Goal: Information Seeking & Learning: Understand process/instructions

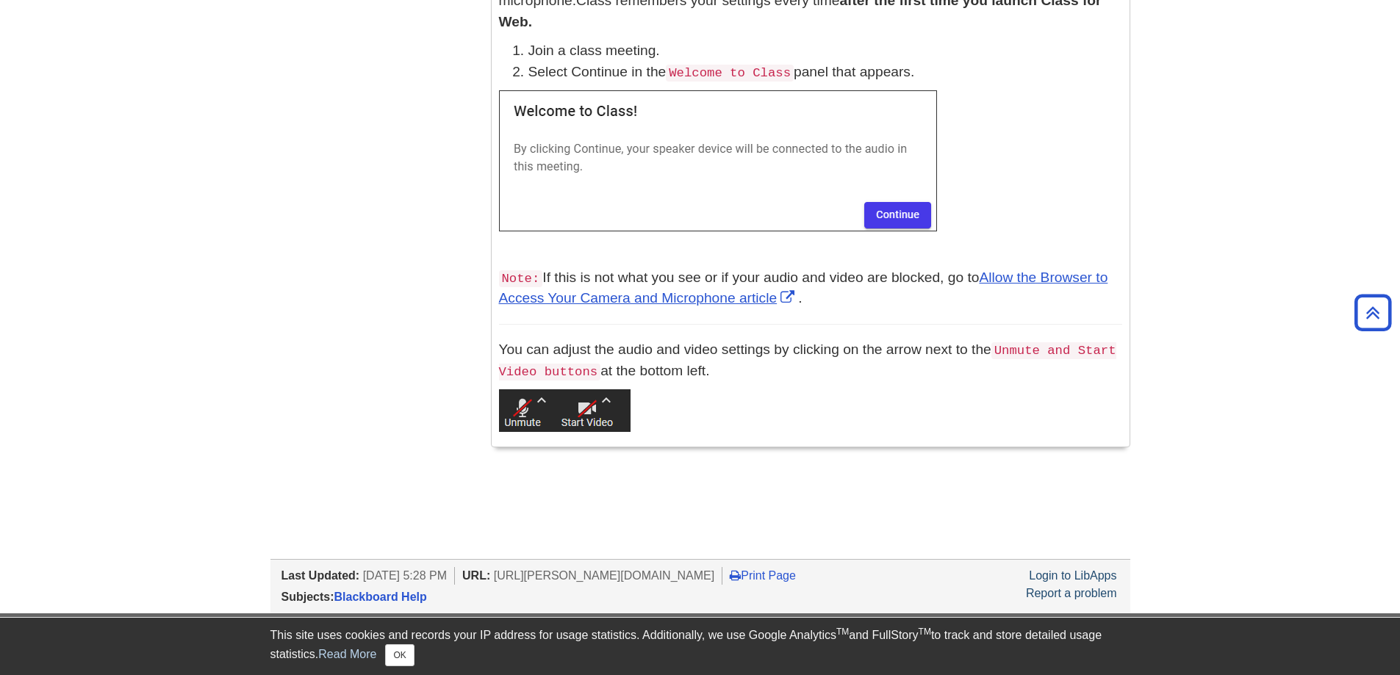
scroll to position [1282, 0]
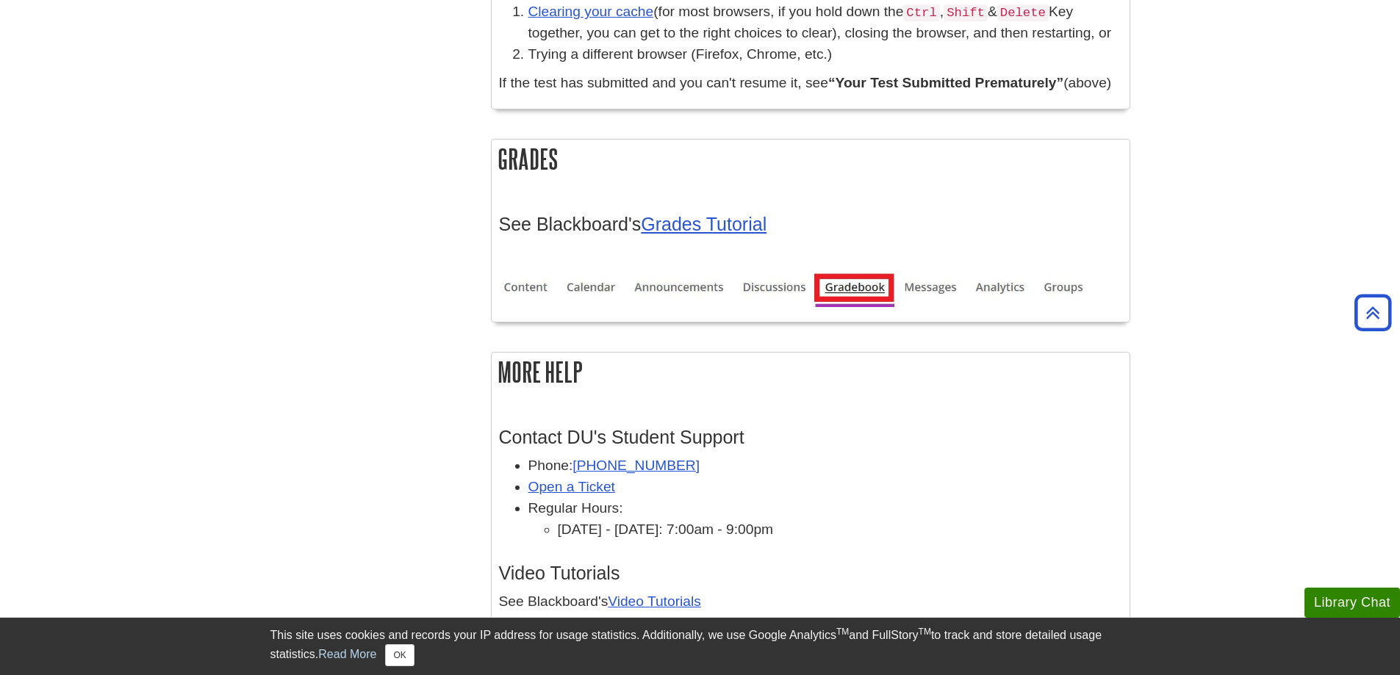
scroll to position [4335, 0]
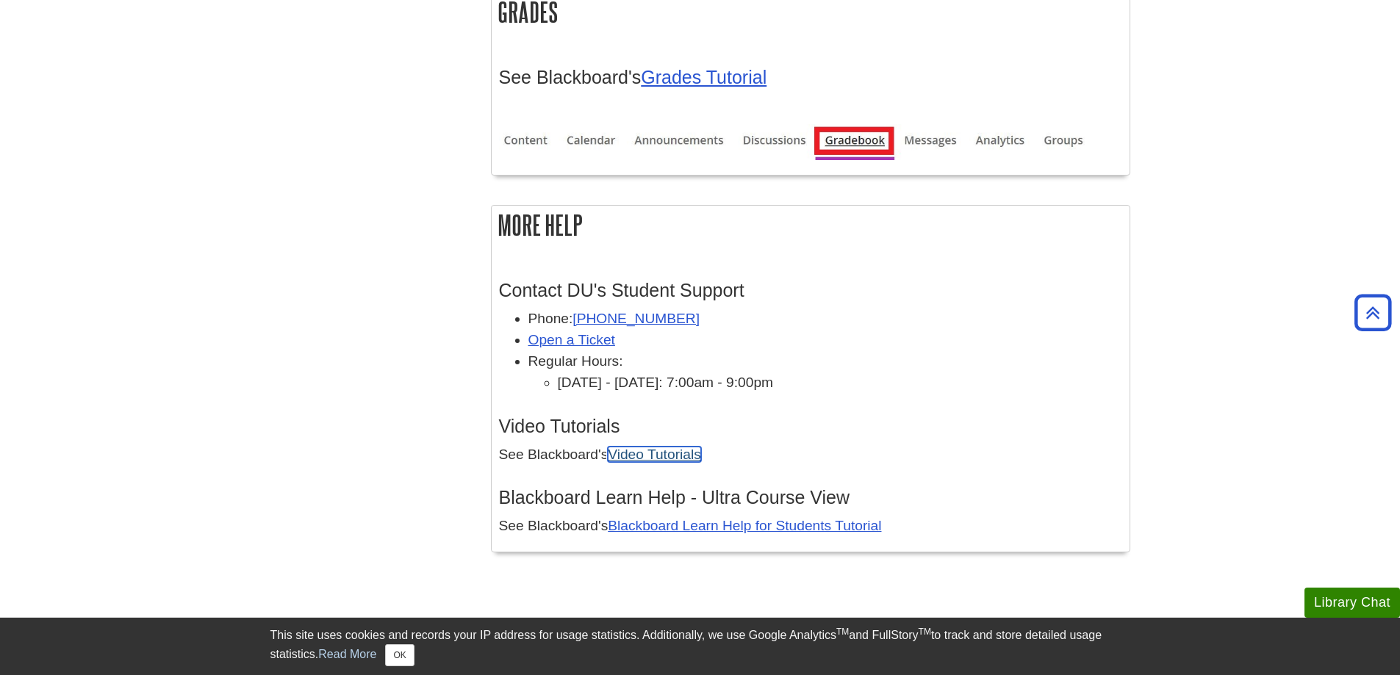
click at [630, 452] on link "Video Tutorials" at bounding box center [654, 454] width 93 height 15
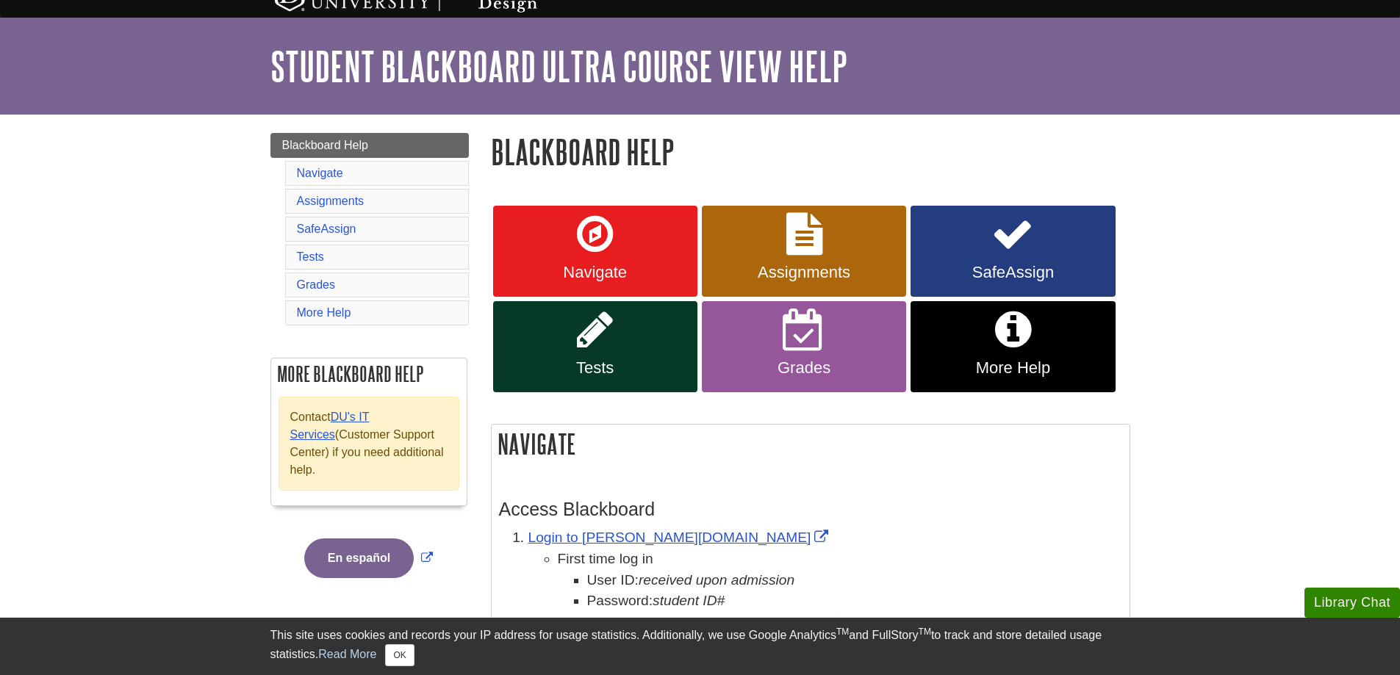
scroll to position [0, 0]
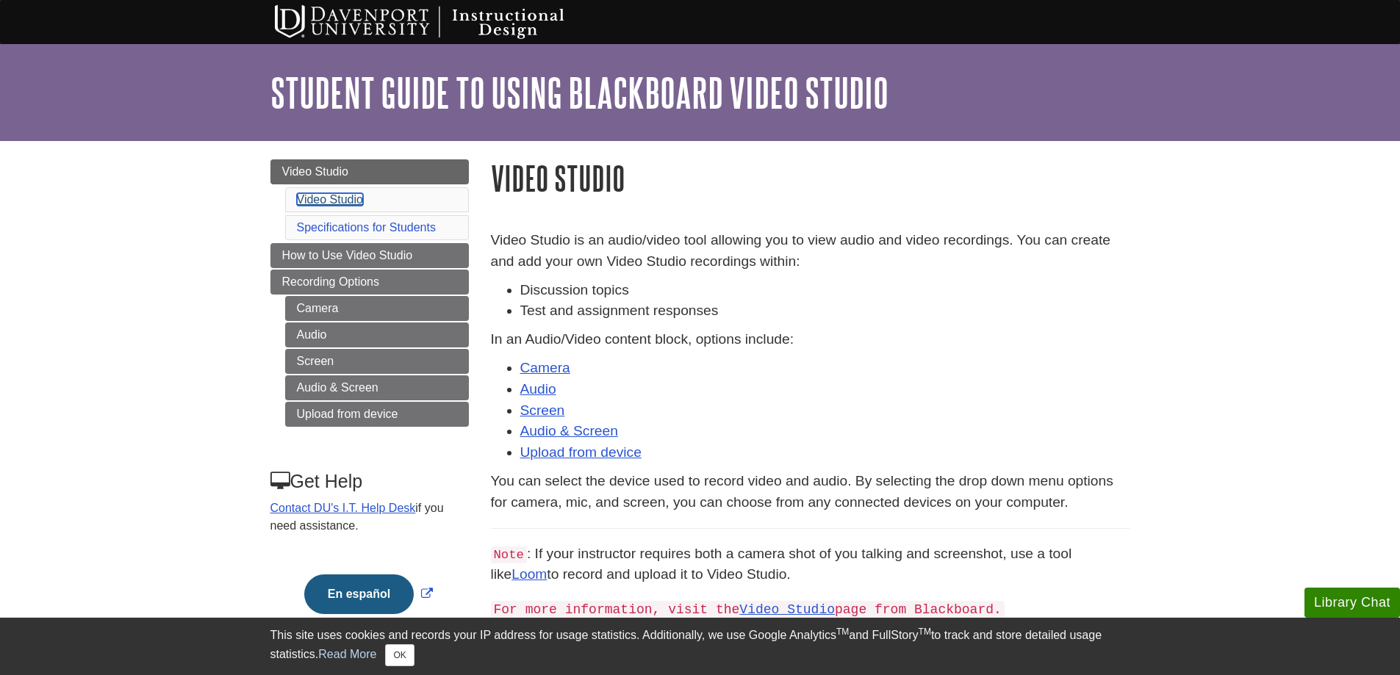
click at [344, 202] on link "Video Studio" at bounding box center [330, 199] width 66 height 12
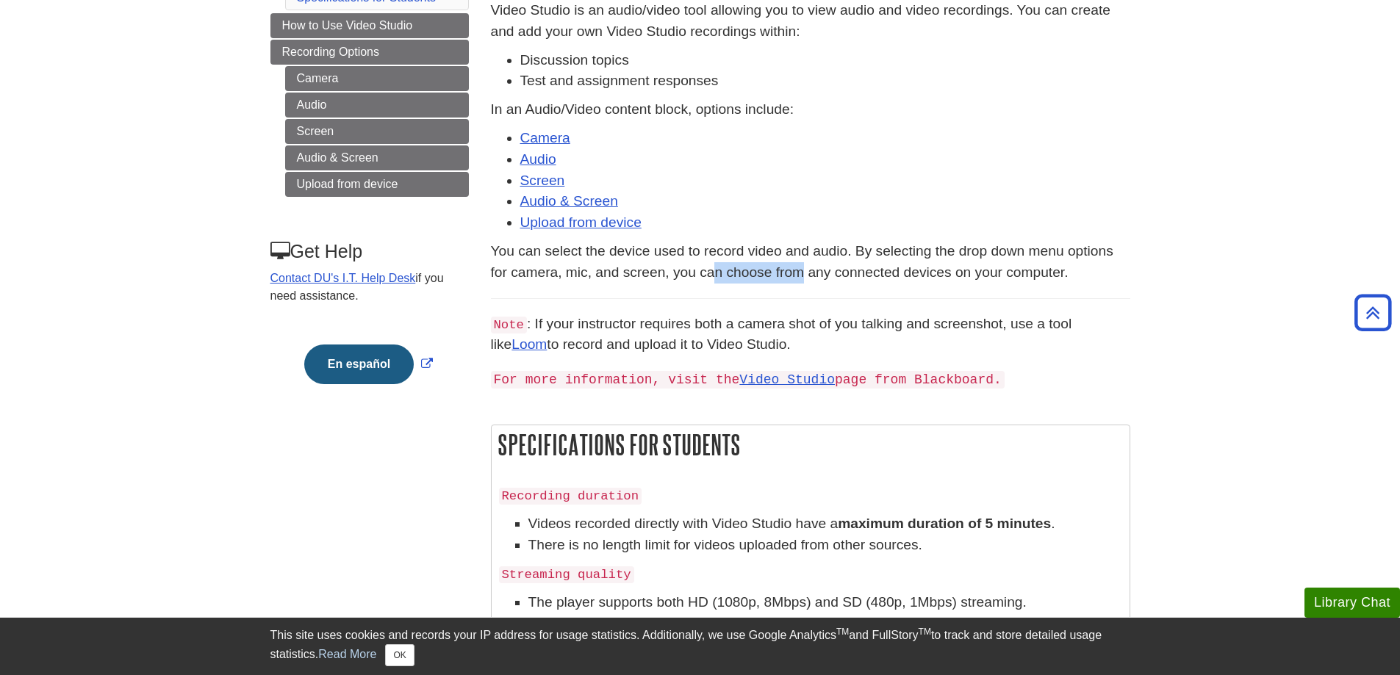
drag, startPoint x: 720, startPoint y: 267, endPoint x: 799, endPoint y: 270, distance: 79.4
click at [799, 270] on p "You can select the device used to record video and audio. By selecting the drop…" at bounding box center [810, 262] width 639 height 43
click at [749, 373] on link "Video Studio" at bounding box center [787, 380] width 96 height 15
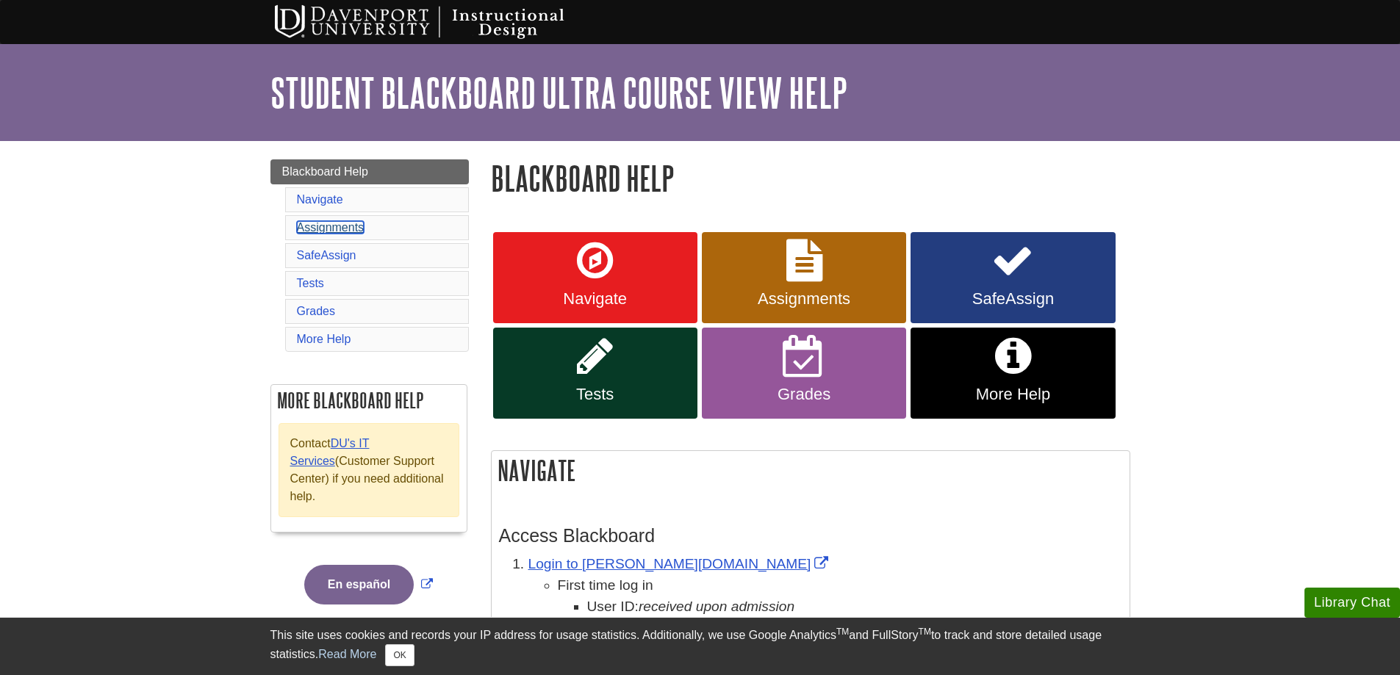
click at [323, 223] on link "Assignments" at bounding box center [331, 227] width 68 height 12
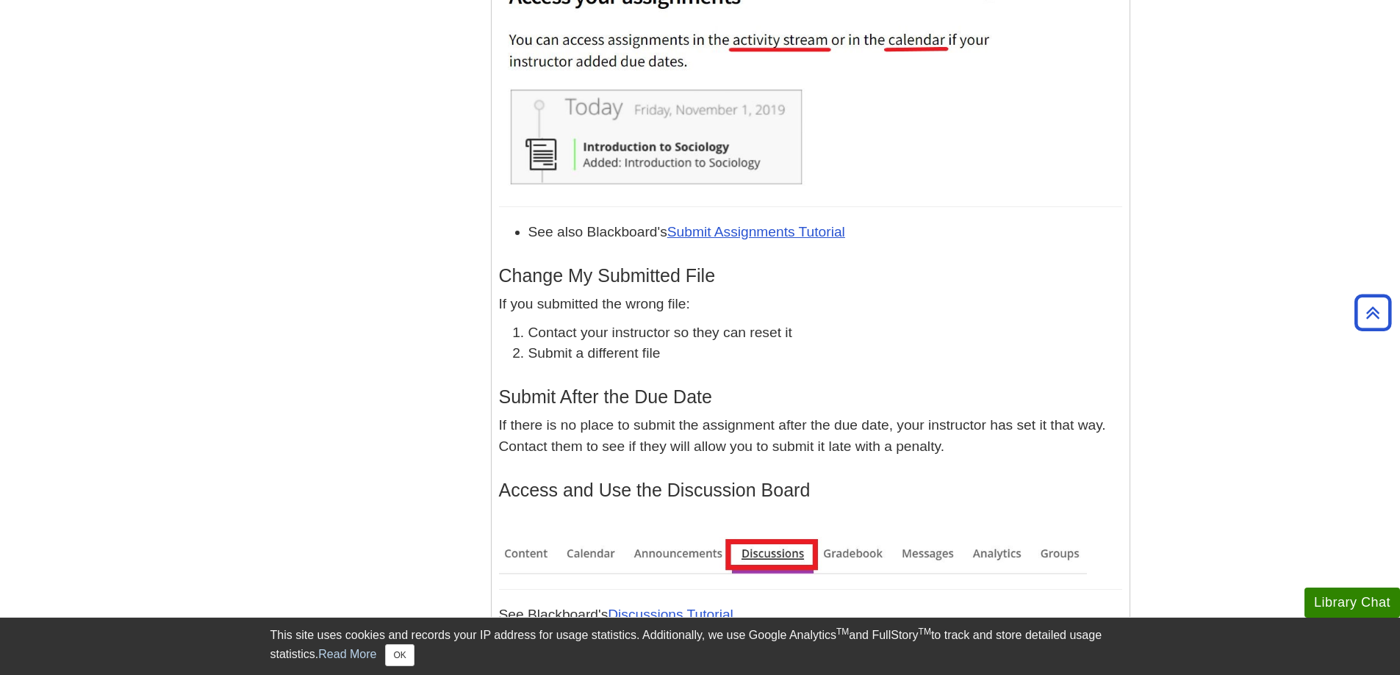
scroll to position [2275, 0]
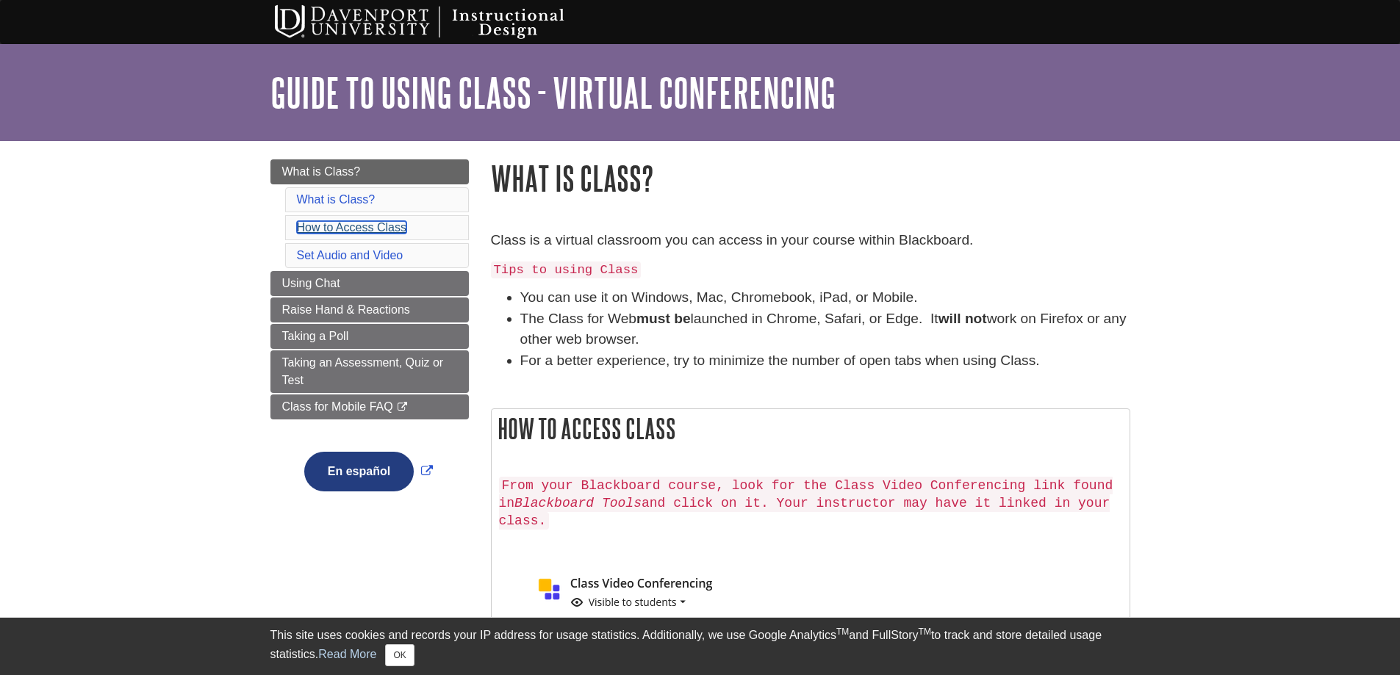
click at [352, 231] on link "How to Access Class" at bounding box center [351, 227] width 109 height 12
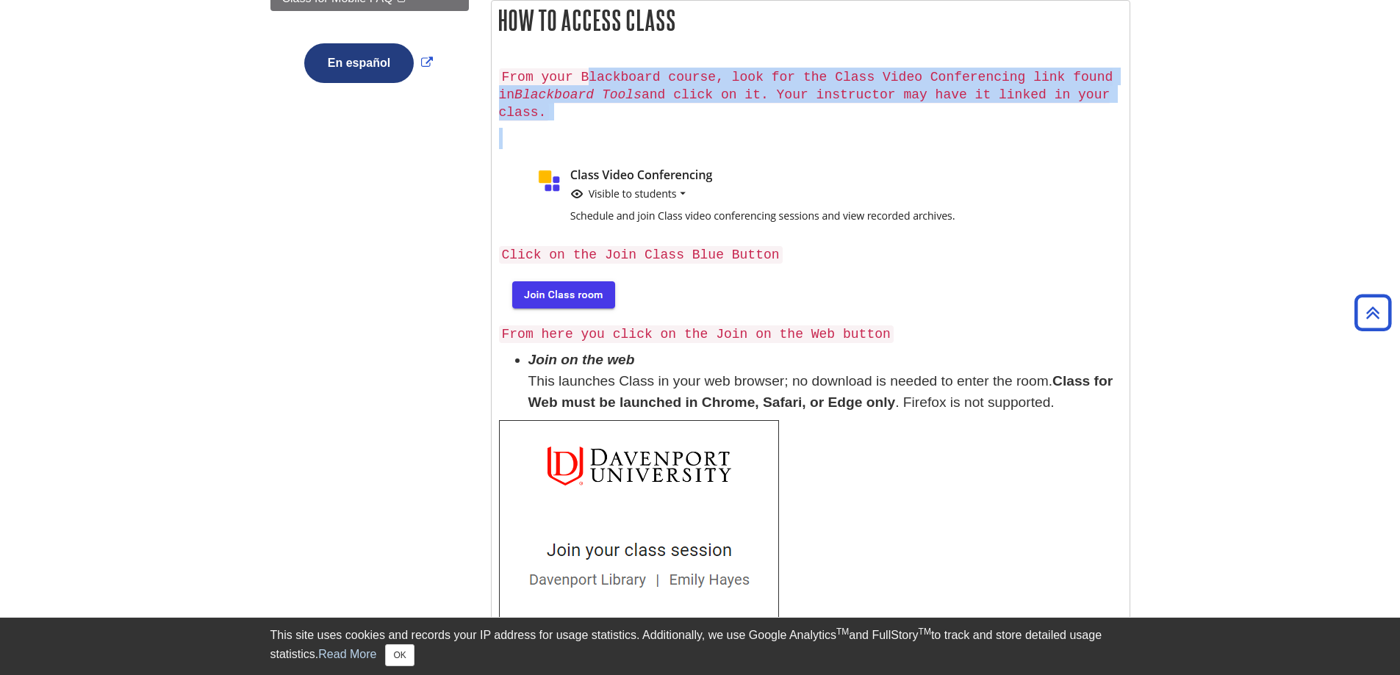
drag, startPoint x: 578, startPoint y: 70, endPoint x: 1093, endPoint y: 112, distance: 516.0
click at [1093, 112] on div "From your Blackboard course, look for the Class Video Conferencing link found i…" at bounding box center [810, 382] width 623 height 644
